Goal: Find specific fact

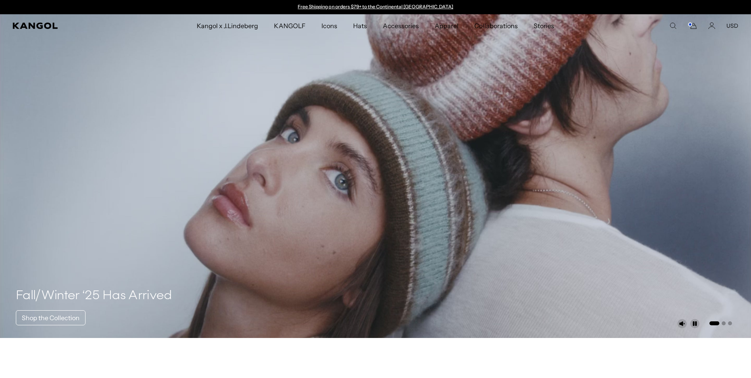
click at [674, 27] on icon "Search here" at bounding box center [673, 25] width 7 height 7
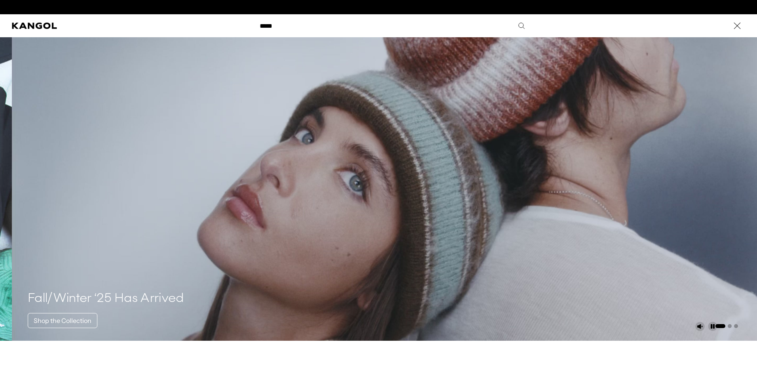
scroll to position [0, 163]
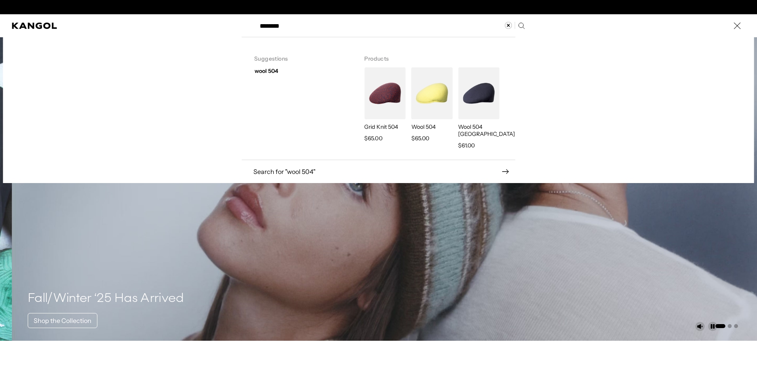
type input "********"
click at [432, 108] on img "Search here" at bounding box center [431, 93] width 41 height 52
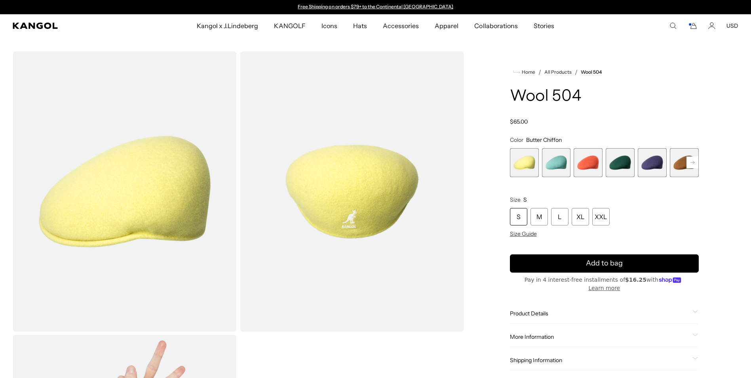
click at [542, 333] on span "More Information" at bounding box center [599, 336] width 179 height 7
click at [591, 346] on td "[DATE]" at bounding box center [590, 353] width 44 height 15
copy td "[DATE]"
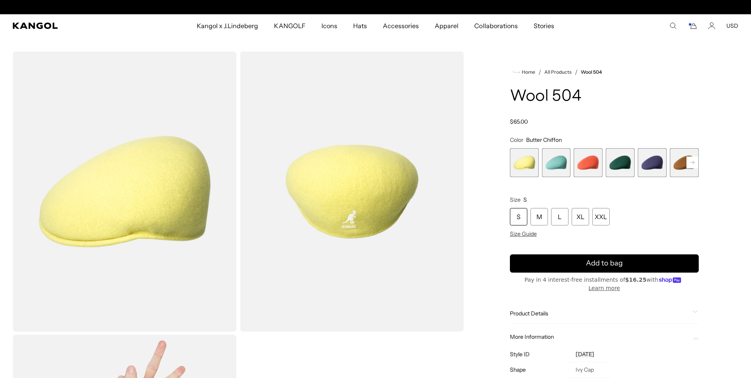
scroll to position [0, 0]
